Goal: Transaction & Acquisition: Book appointment/travel/reservation

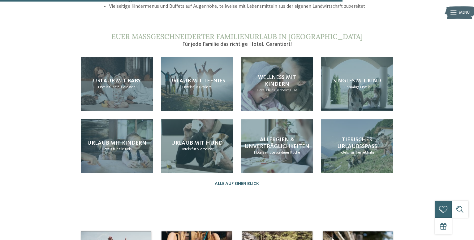
scroll to position [599, 0]
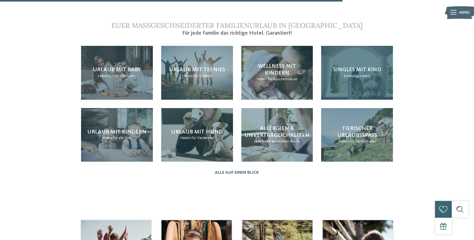
click at [370, 72] on span "Singles mit Kind" at bounding box center [357, 70] width 48 height 6
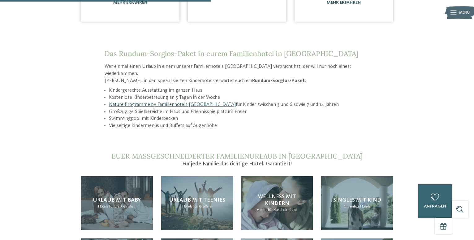
scroll to position [568, 0]
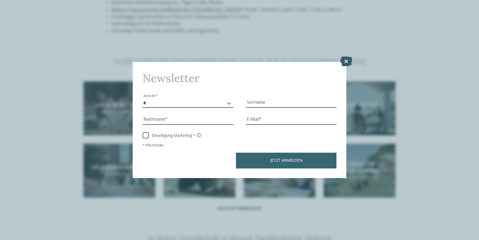
click at [348, 60] on icon at bounding box center [346, 61] width 12 height 10
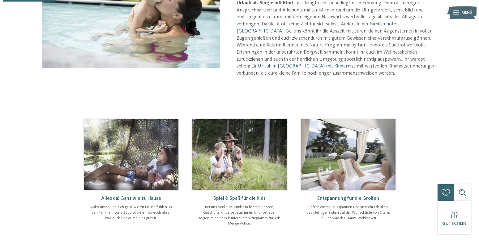
scroll to position [0, 0]
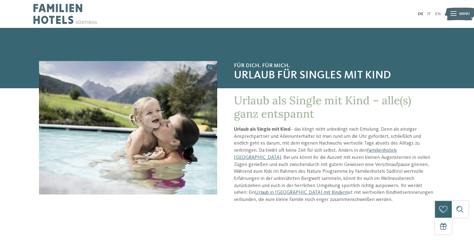
click at [452, 17] on div at bounding box center [453, 14] width 6 height 14
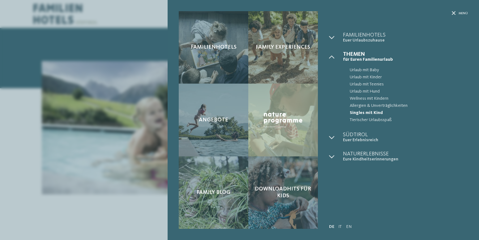
click at [375, 112] on span "Singles mit Kind" at bounding box center [409, 112] width 118 height 7
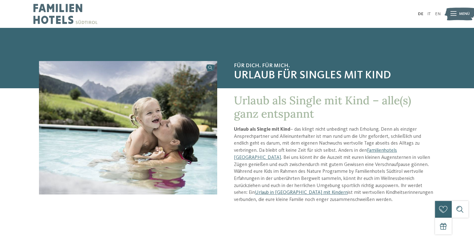
click at [348, 190] on link "Urlaub in [GEOGRAPHIC_DATA] mit Kindern" at bounding box center [301, 192] width 93 height 5
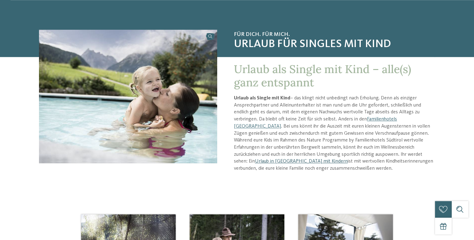
scroll to position [32, 0]
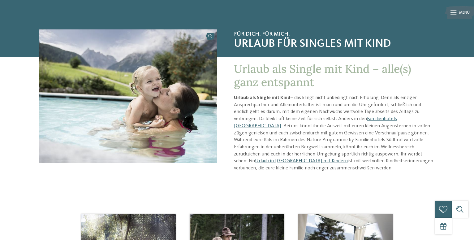
click at [348, 158] on link "Urlaub in [GEOGRAPHIC_DATA] mit Kindern" at bounding box center [301, 160] width 93 height 5
click at [397, 120] on link "Familienhotels [GEOGRAPHIC_DATA]" at bounding box center [315, 122] width 163 height 12
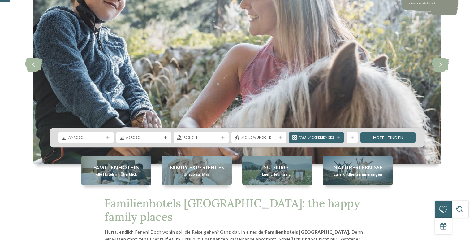
scroll to position [63, 0]
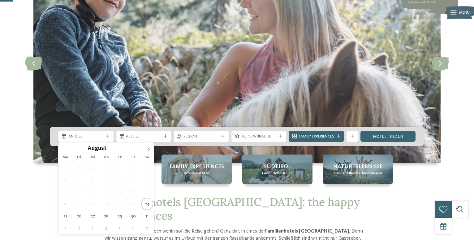
click at [148, 149] on icon at bounding box center [148, 149] width 4 height 4
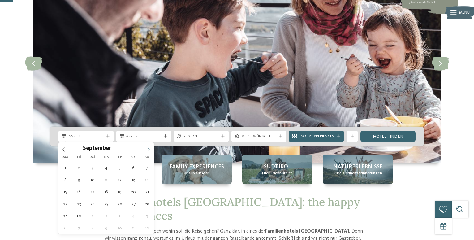
click at [148, 149] on icon at bounding box center [148, 149] width 4 height 4
type div "06.10.2025"
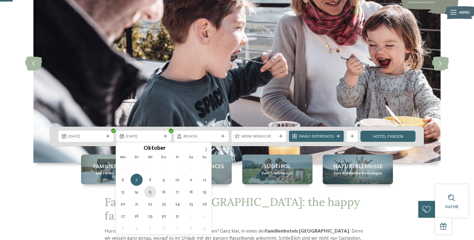
type div "15.10.2025"
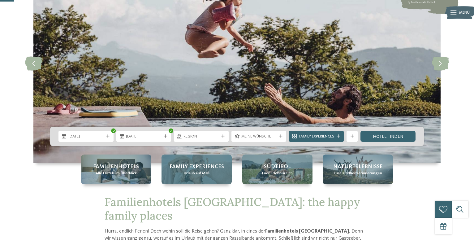
scroll to position [95, 0]
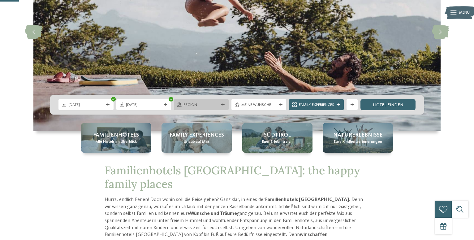
click at [223, 105] on icon at bounding box center [222, 104] width 3 height 3
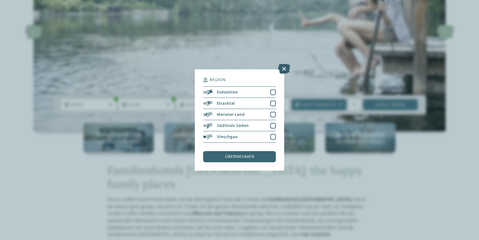
click at [285, 69] on icon at bounding box center [284, 69] width 12 height 10
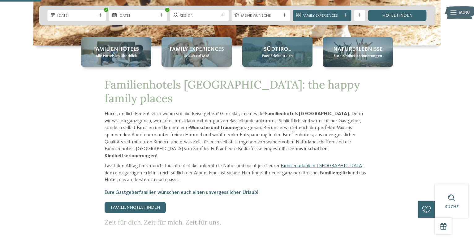
scroll to position [126, 0]
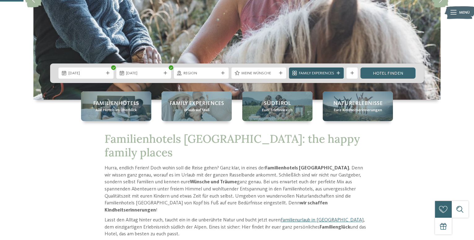
click at [339, 73] on icon at bounding box center [337, 72] width 3 height 3
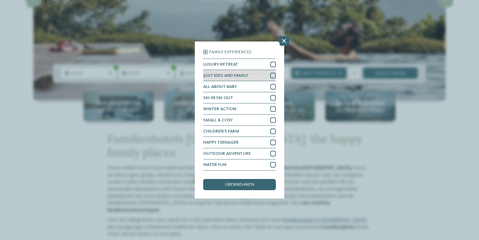
click at [273, 76] on div at bounding box center [273, 76] width 6 height 6
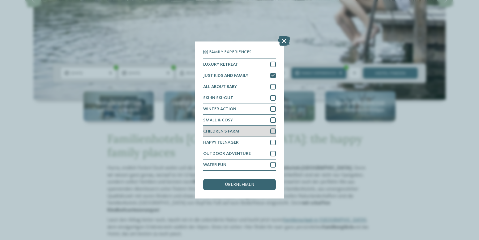
click at [272, 131] on div at bounding box center [273, 131] width 6 height 6
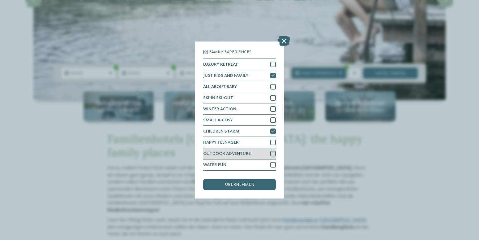
click at [272, 153] on div at bounding box center [273, 154] width 6 height 6
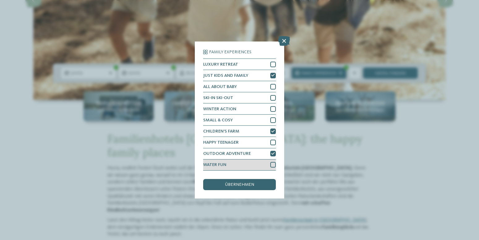
click at [272, 163] on div at bounding box center [273, 165] width 6 height 6
click at [248, 183] on span "übernehmen" at bounding box center [239, 184] width 29 height 4
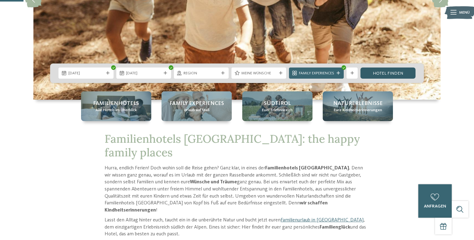
click at [399, 74] on link "Hotel finden" at bounding box center [387, 72] width 55 height 11
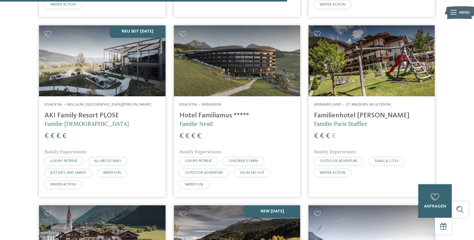
scroll to position [1062, 0]
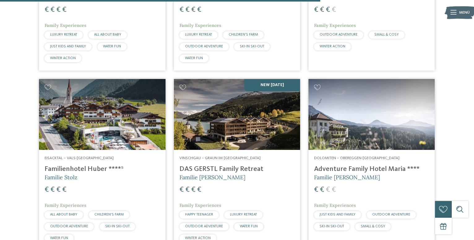
click at [120, 126] on img at bounding box center [102, 114] width 126 height 71
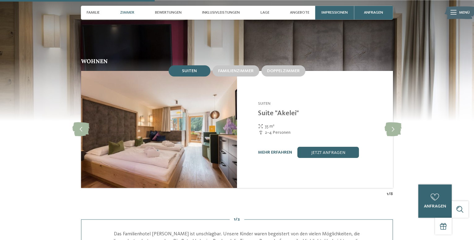
scroll to position [631, 0]
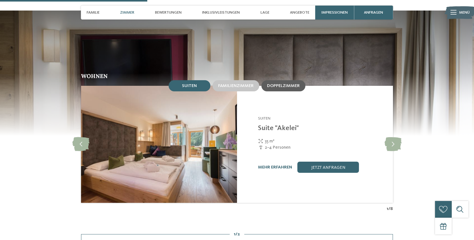
click at [287, 84] on span "Doppelzimmer" at bounding box center [283, 86] width 33 height 4
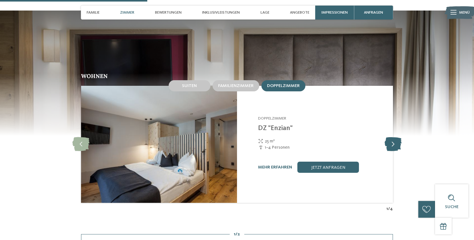
click at [388, 137] on icon at bounding box center [392, 144] width 17 height 14
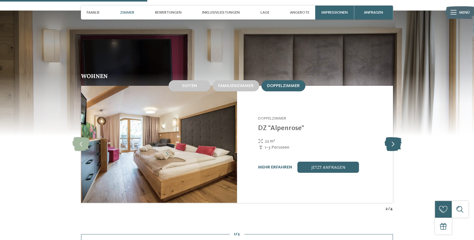
click at [388, 137] on icon at bounding box center [392, 144] width 17 height 14
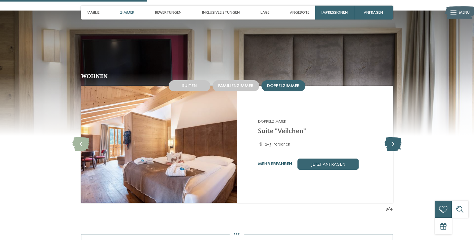
click at [388, 137] on icon at bounding box center [392, 144] width 17 height 14
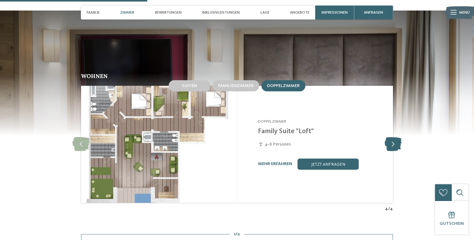
click at [388, 137] on icon at bounding box center [392, 144] width 17 height 14
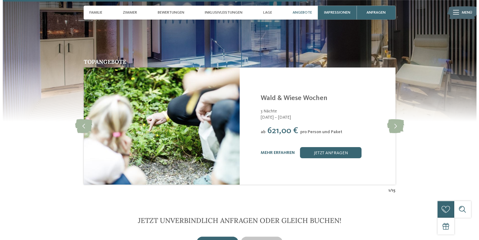
scroll to position [1293, 0]
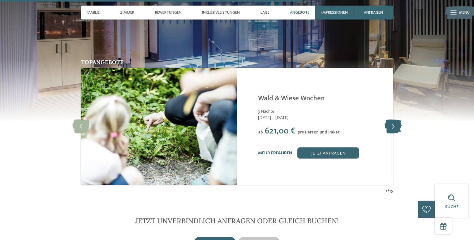
click at [393, 119] on icon at bounding box center [392, 126] width 17 height 14
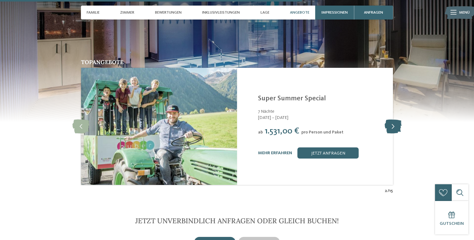
click at [393, 119] on icon at bounding box center [392, 126] width 17 height 14
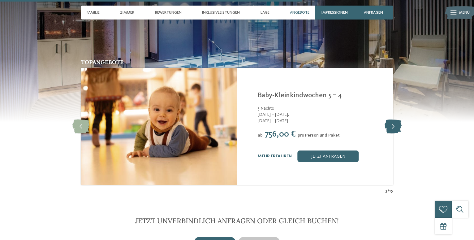
click at [393, 119] on icon at bounding box center [392, 126] width 17 height 14
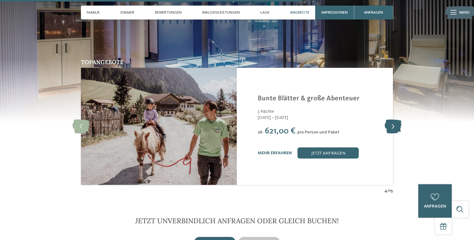
click at [393, 119] on icon at bounding box center [392, 126] width 17 height 14
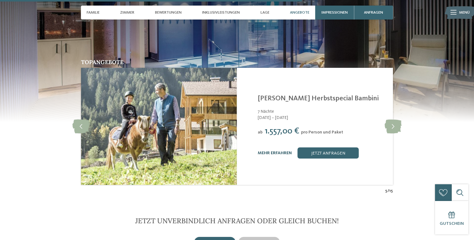
click at [282, 151] on link "mehr erfahren" at bounding box center [275, 153] width 34 height 4
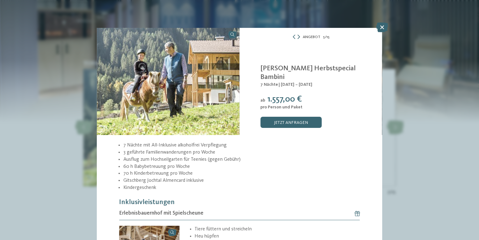
click at [298, 36] on icon at bounding box center [299, 37] width 2 height 4
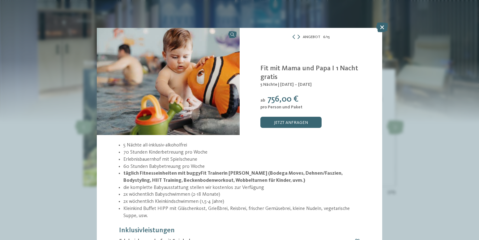
click at [298, 37] on icon at bounding box center [299, 37] width 2 height 4
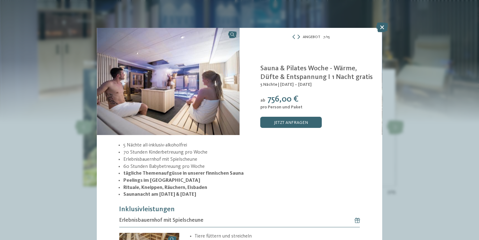
click at [298, 37] on icon at bounding box center [299, 37] width 2 height 4
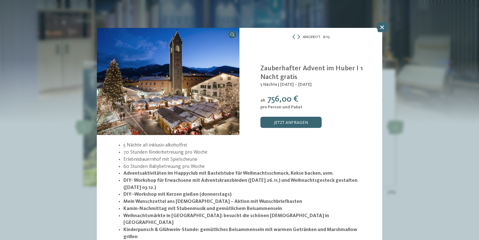
click at [298, 37] on icon at bounding box center [299, 37] width 2 height 4
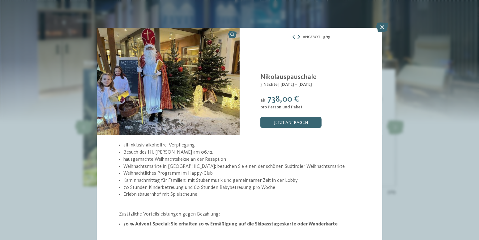
click at [298, 37] on icon at bounding box center [299, 37] width 2 height 4
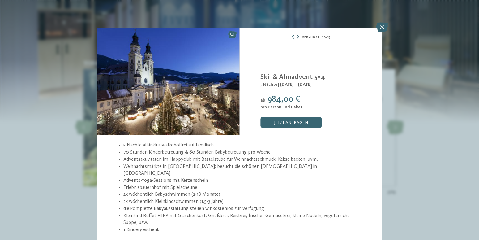
click at [297, 37] on icon at bounding box center [298, 37] width 2 height 4
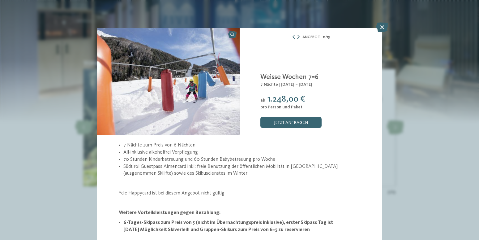
click at [297, 37] on icon at bounding box center [298, 37] width 2 height 4
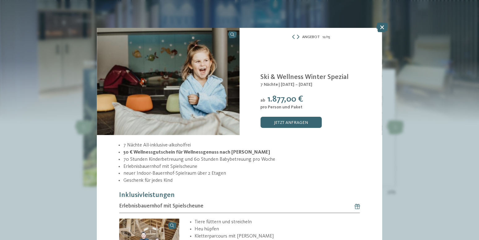
click at [297, 37] on icon at bounding box center [298, 37] width 2 height 4
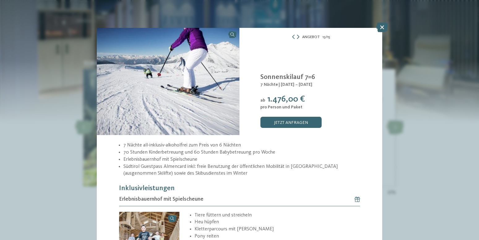
click at [297, 37] on icon at bounding box center [298, 37] width 2 height 4
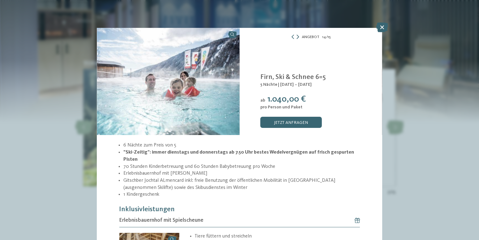
click at [297, 37] on icon at bounding box center [298, 37] width 2 height 4
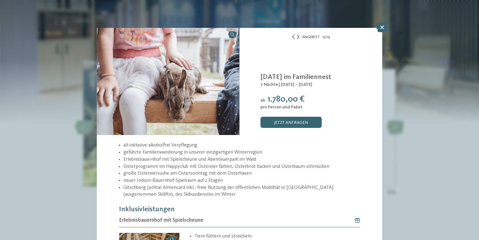
click at [297, 37] on icon at bounding box center [298, 37] width 2 height 4
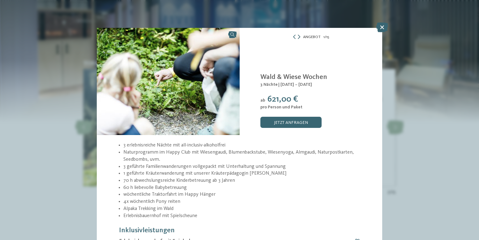
click at [298, 37] on icon at bounding box center [299, 37] width 2 height 4
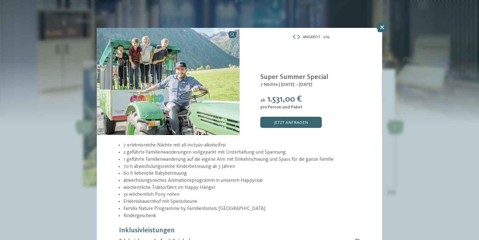
click at [298, 37] on icon at bounding box center [299, 37] width 2 height 4
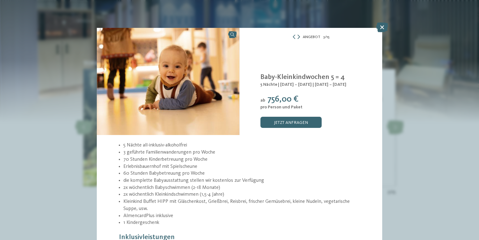
click at [298, 37] on icon at bounding box center [299, 37] width 2 height 4
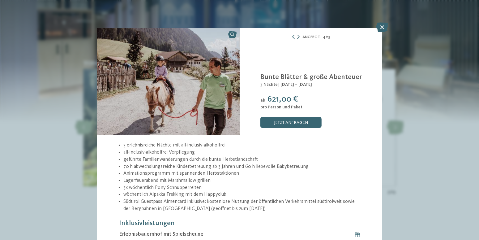
click at [297, 37] on icon at bounding box center [298, 37] width 2 height 4
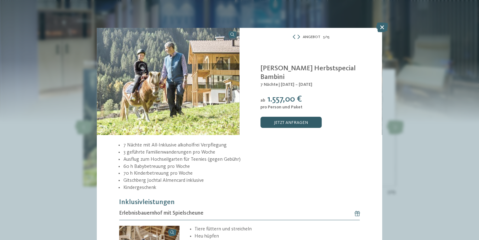
click at [278, 121] on link "jetzt anfragen" at bounding box center [290, 122] width 61 height 11
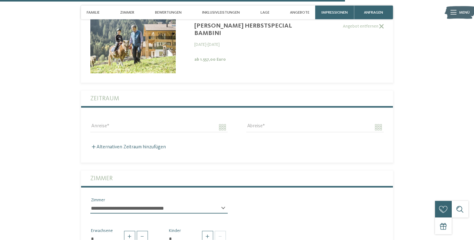
scroll to position [1549, 0]
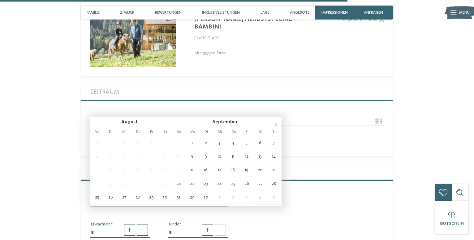
click at [276, 122] on icon at bounding box center [276, 124] width 4 height 4
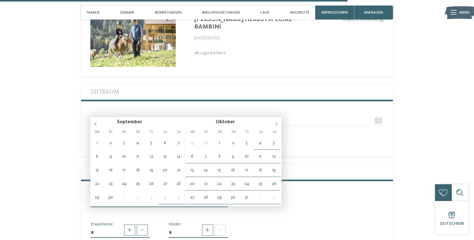
click at [276, 122] on icon at bounding box center [276, 124] width 4 height 4
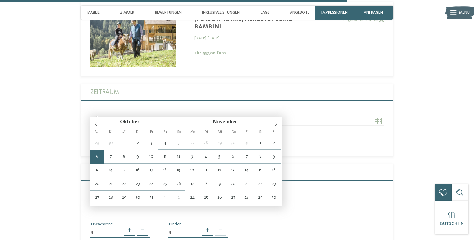
type input "**********"
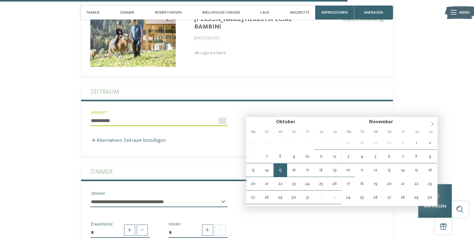
type input "**********"
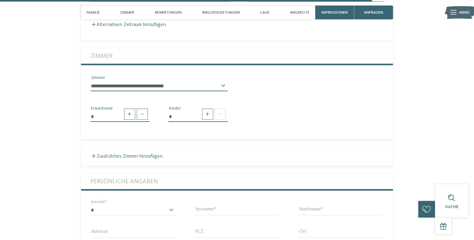
scroll to position [1675, 0]
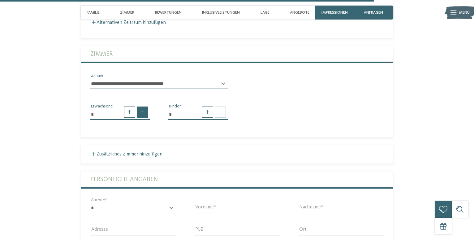
click at [138, 106] on span at bounding box center [142, 111] width 11 height 11
type input "*"
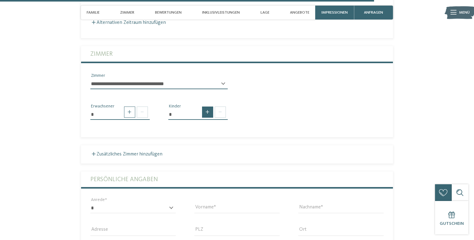
click at [210, 106] on span at bounding box center [207, 111] width 11 height 11
type input "*"
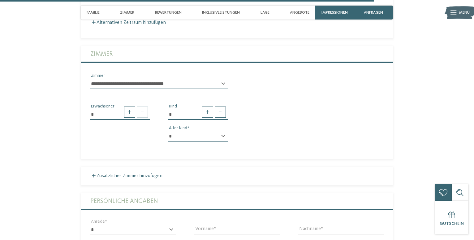
click at [225, 131] on div "* * * * * * * * * * * ** ** ** ** ** ** ** ** Alter Kind" at bounding box center [197, 138] width 59 height 15
click at [224, 131] on div "* * * * * * * * * * * ** ** ** ** ** ** ** ** Alter Kind" at bounding box center [197, 138] width 59 height 15
click at [168, 131] on select "* * * * * * * * * * * ** ** ** ** ** ** ** **" at bounding box center [197, 136] width 59 height 11
select select "*"
click option "*" at bounding box center [0, 0] width 0 height 0
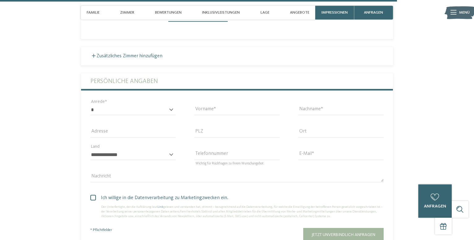
scroll to position [1801, 0]
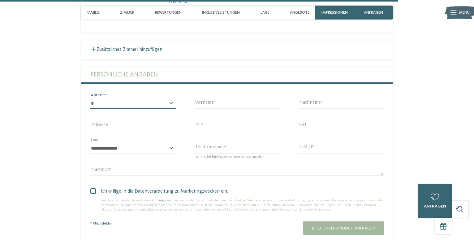
click at [90, 98] on select "* **** **** ******* ******" at bounding box center [132, 103] width 85 height 11
select select "*"
click option "****" at bounding box center [0, 0] width 0 height 0
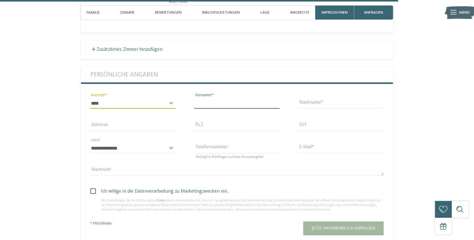
click at [214, 98] on input "Vorname" at bounding box center [236, 103] width 85 height 11
type input "*****"
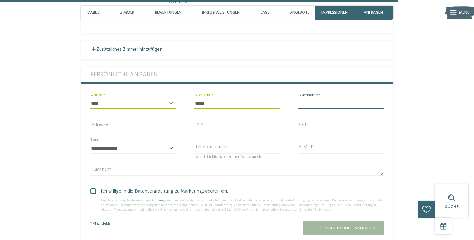
click at [332, 98] on input "Nachname" at bounding box center [340, 103] width 85 height 11
type input "*****"
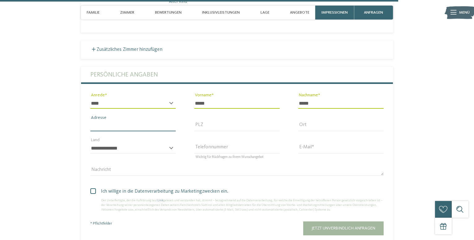
click at [102, 121] on input "Adresse" at bounding box center [132, 126] width 85 height 11
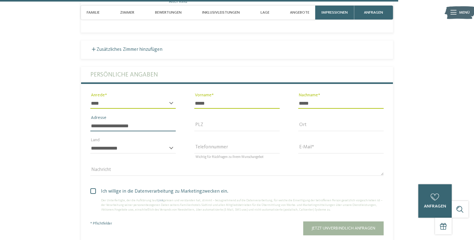
type input "**********"
drag, startPoint x: 220, startPoint y: 120, endPoint x: 220, endPoint y: 115, distance: 4.6
click at [220, 121] on input "PLZ" at bounding box center [236, 126] width 85 height 11
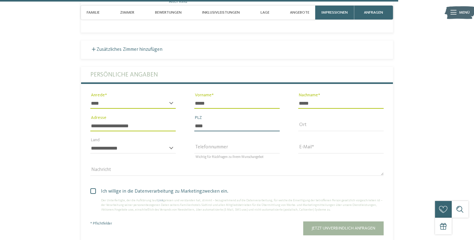
type input "****"
click at [302, 121] on input "Ort" at bounding box center [340, 126] width 85 height 11
type input "*******"
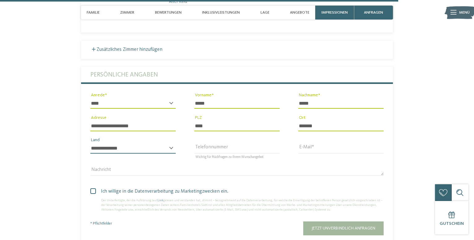
select select "**"
click option "*******" at bounding box center [0, 0] width 0 height 0
click at [203, 143] on input "Telefonnummer" at bounding box center [236, 148] width 85 height 11
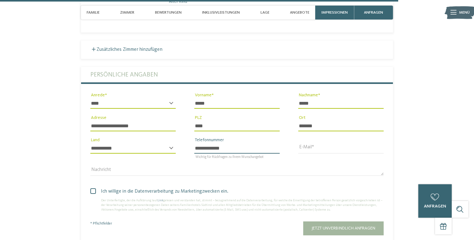
type input "**********"
click at [352, 143] on input "E-Mail" at bounding box center [340, 148] width 85 height 11
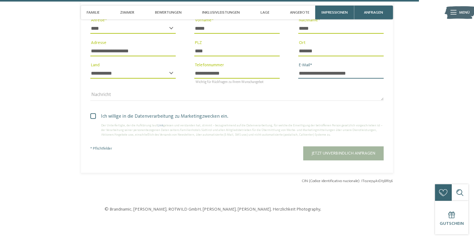
scroll to position [1896, 0]
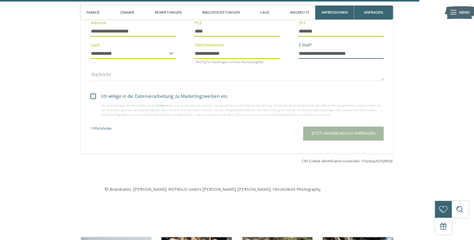
type input "**********"
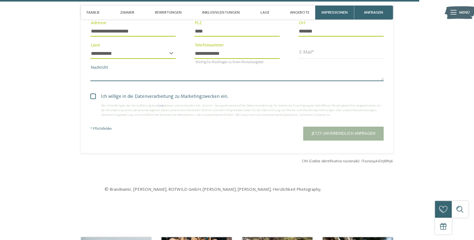
click at [122, 72] on textarea "Nachricht" at bounding box center [237, 76] width 294 height 11
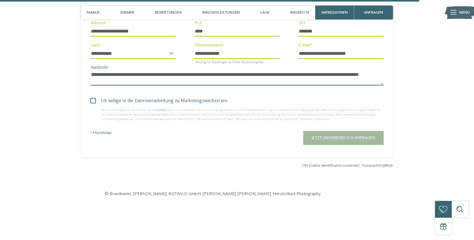
scroll to position [0, 0]
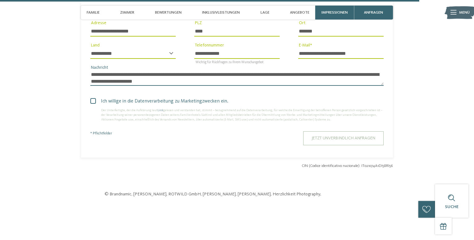
type textarea "**********"
click at [339, 136] on span "Jetzt unverbindlich anfragen" at bounding box center [343, 138] width 64 height 4
